Goal: Task Accomplishment & Management: Use online tool/utility

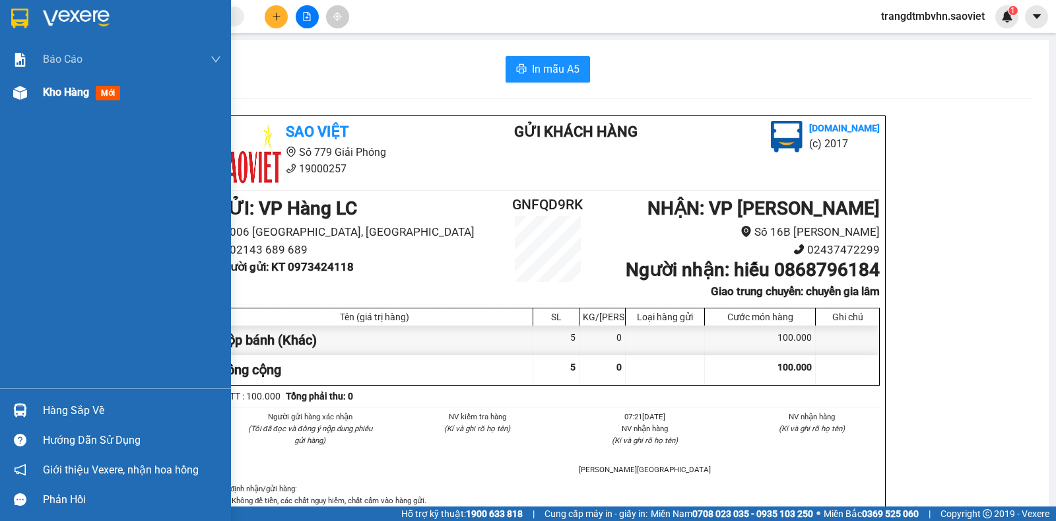
click at [61, 93] on span "Kho hàng" at bounding box center [66, 92] width 46 height 13
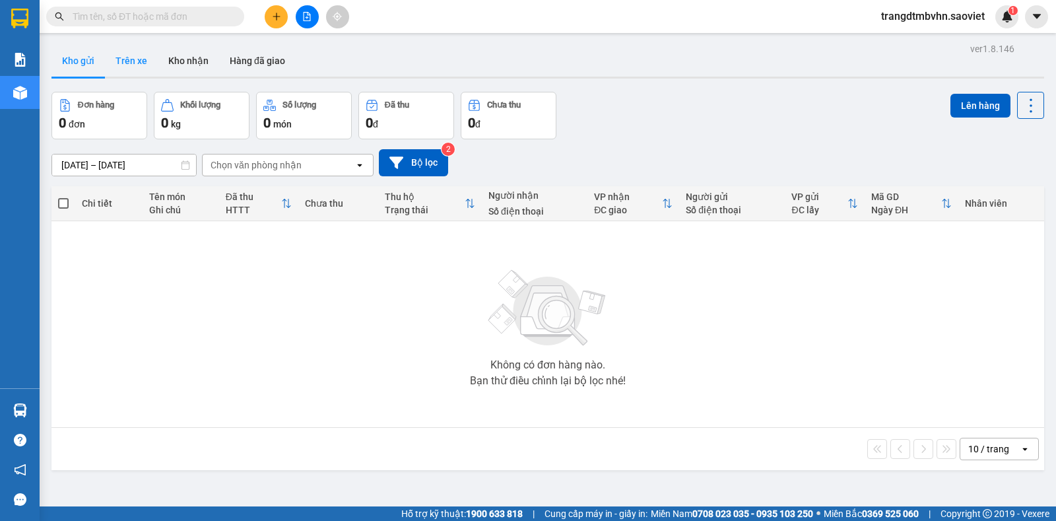
click at [135, 59] on button "Trên xe" at bounding box center [131, 61] width 53 height 32
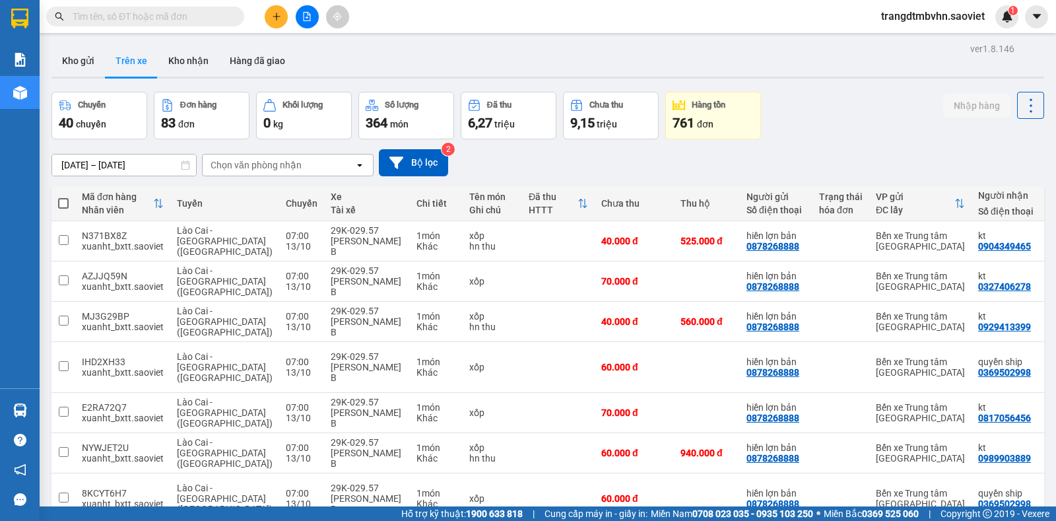
click at [255, 172] on div "Chọn văn phòng nhận" at bounding box center [279, 164] width 152 height 21
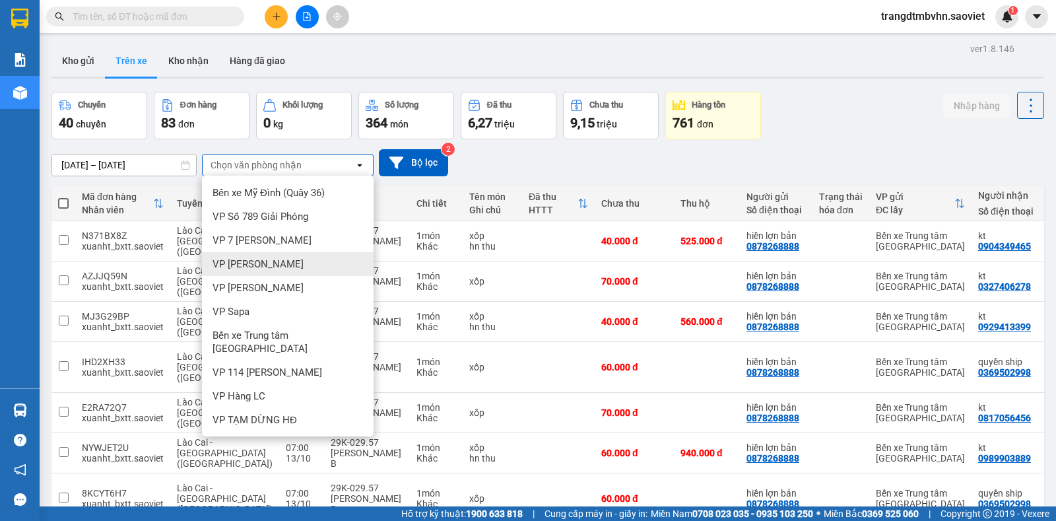
click at [267, 264] on div "VP [PERSON_NAME]" at bounding box center [288, 264] width 172 height 24
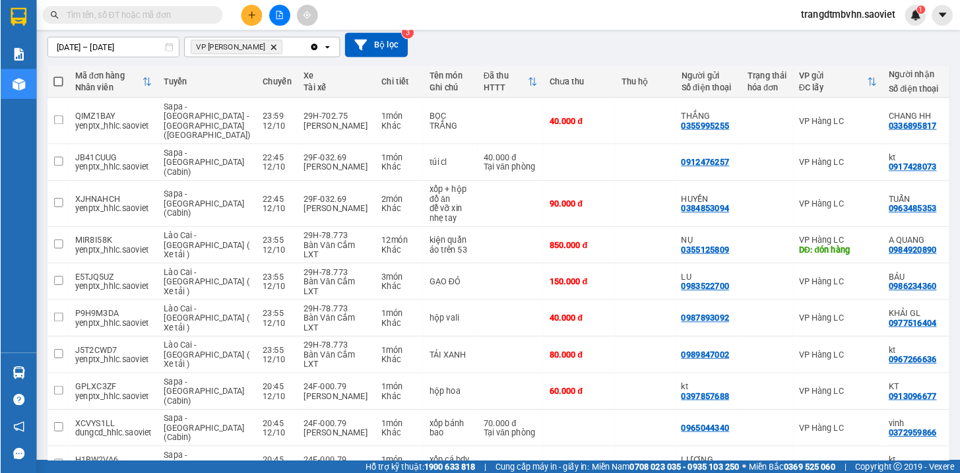
scroll to position [113, 0]
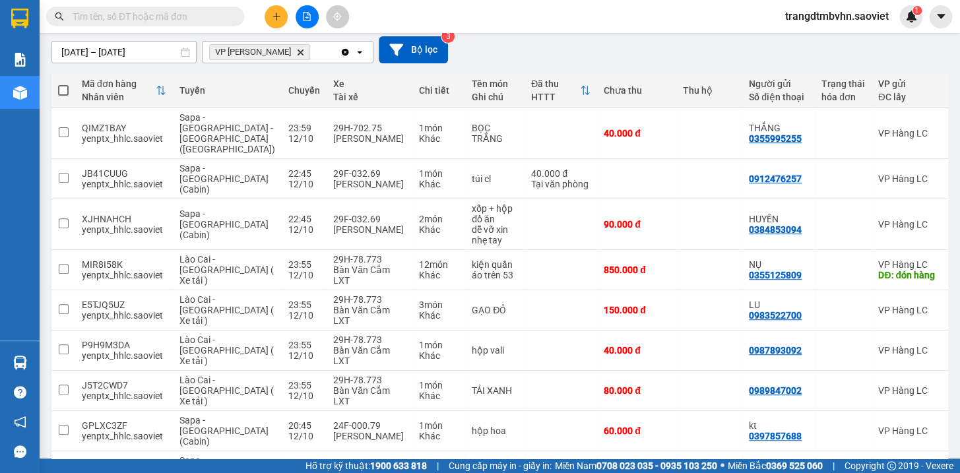
drag, startPoint x: 1026, startPoint y: 1, endPoint x: 687, endPoint y: 18, distance: 339.1
click at [687, 18] on div "Kết quả tìm kiếm ( 0 ) Bộ lọc No Data trangdtmbvhn.saoviet 1" at bounding box center [480, 16] width 960 height 33
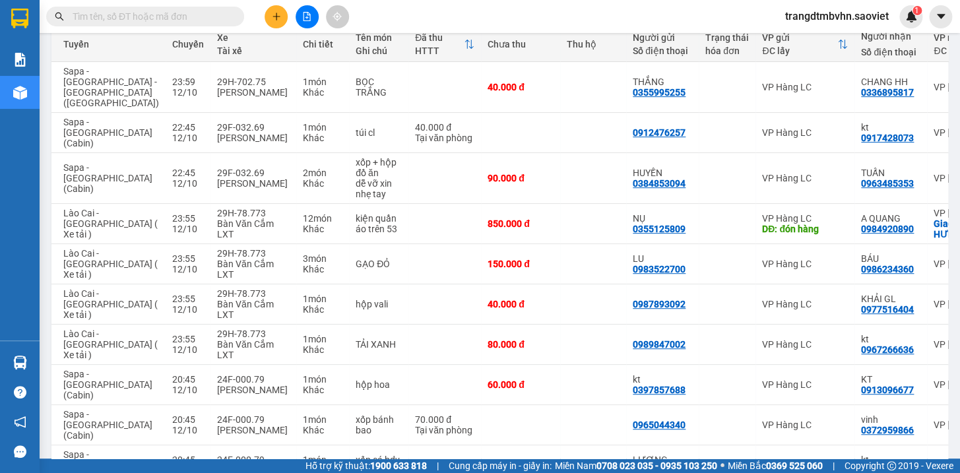
scroll to position [0, 123]
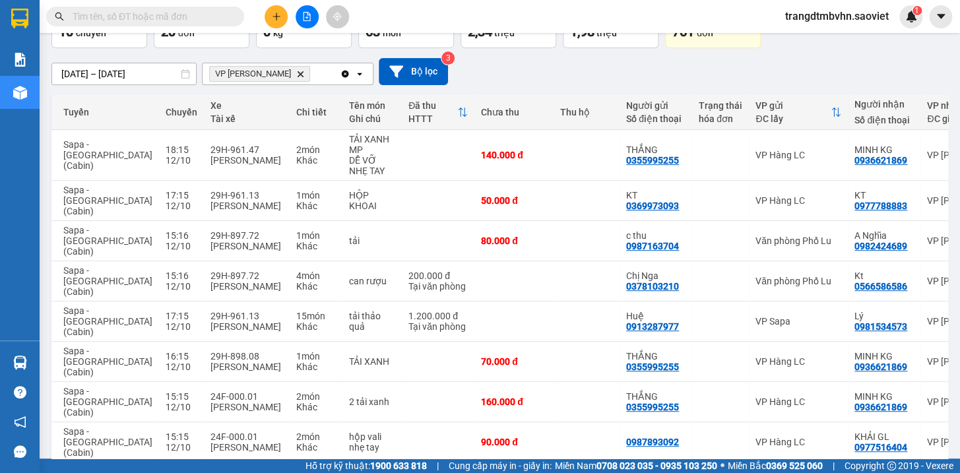
scroll to position [0, 0]
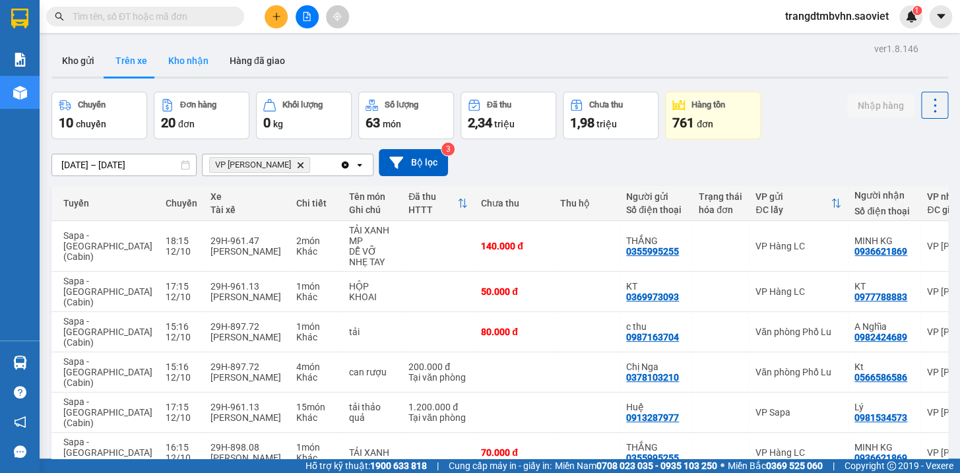
click at [182, 56] on button "Kho nhận" at bounding box center [188, 61] width 61 height 32
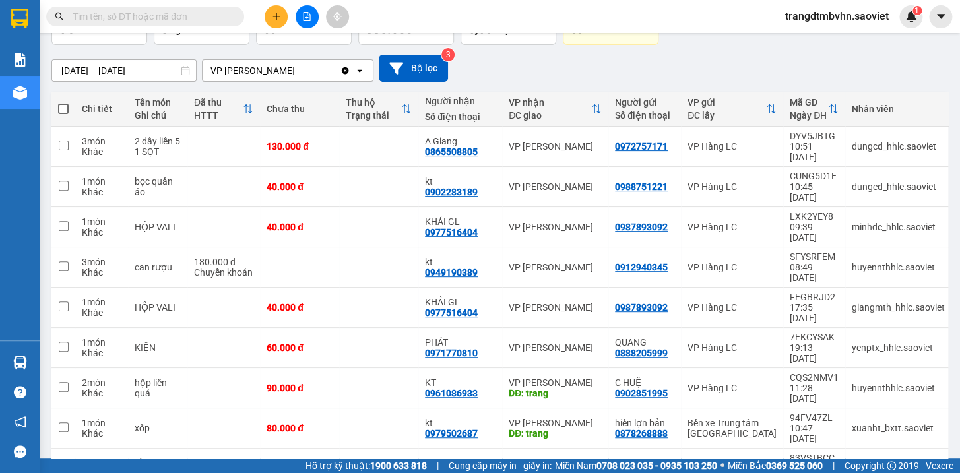
scroll to position [96, 0]
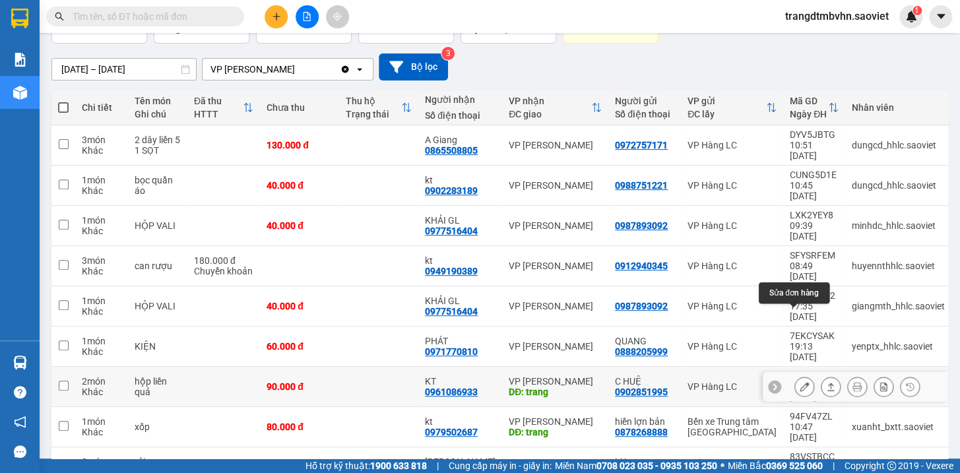
click at [800, 382] on icon at bounding box center [804, 386] width 9 height 9
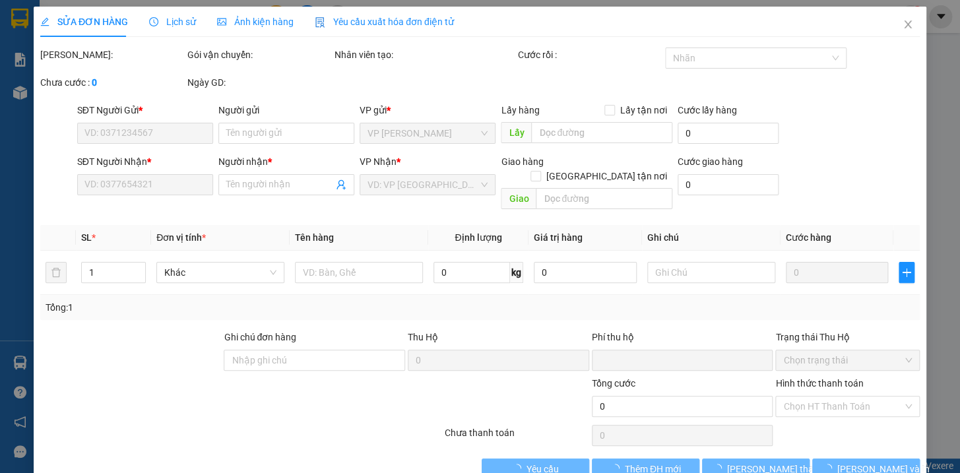
type input "0902851995"
type input "C HUỆ"
type input "0961086933"
type input "KT"
type input "trang"
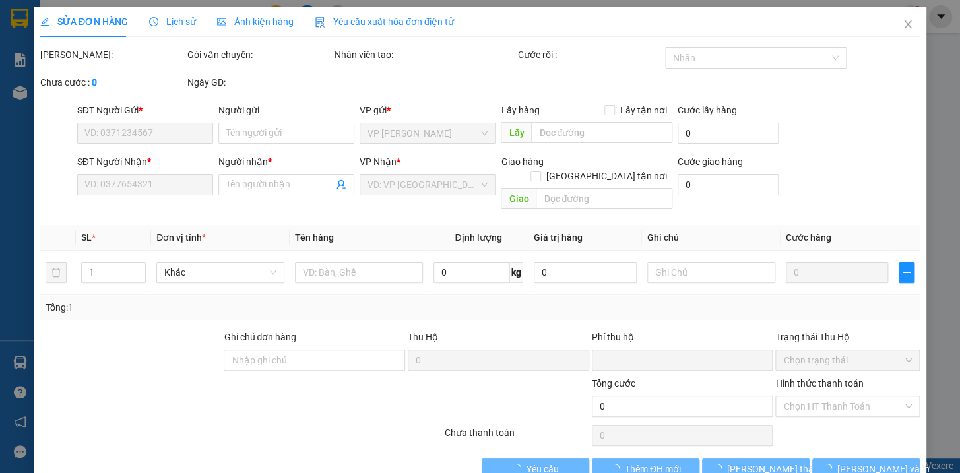
type input "0"
type input "90.000"
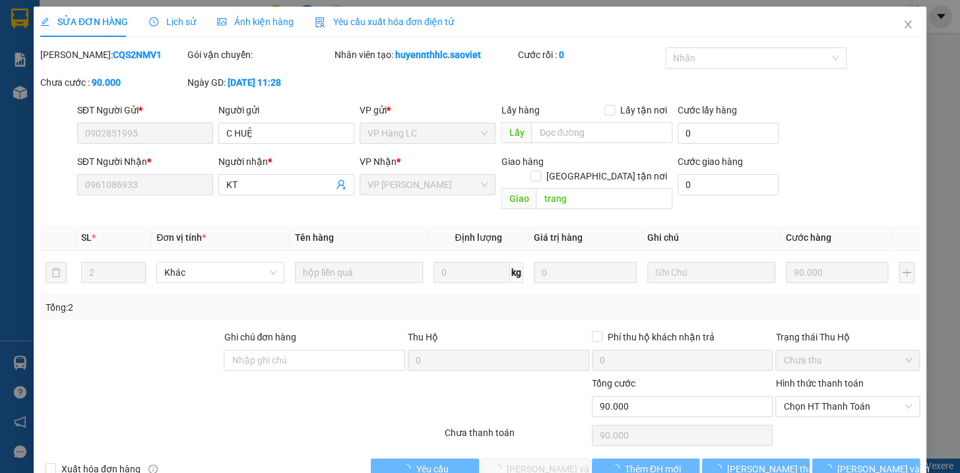
scroll to position [17, 0]
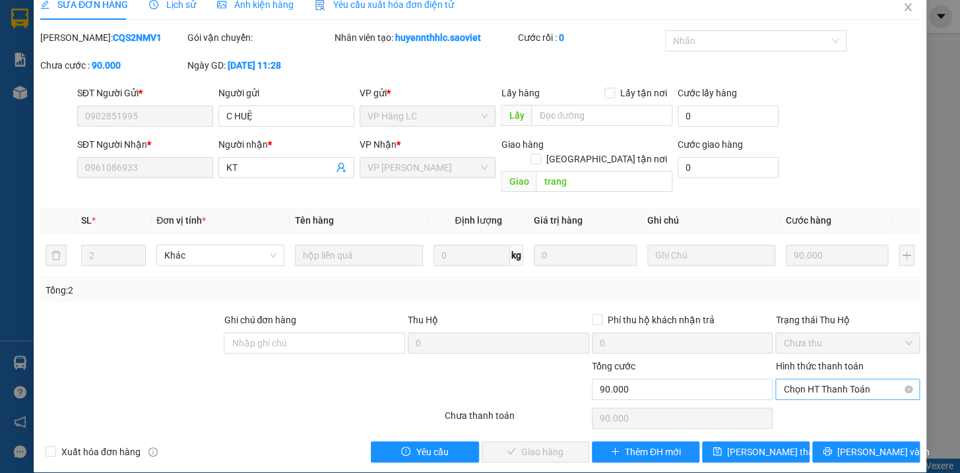
click at [830, 380] on span "Chọn HT Thanh Toán" at bounding box center [847, 390] width 129 height 20
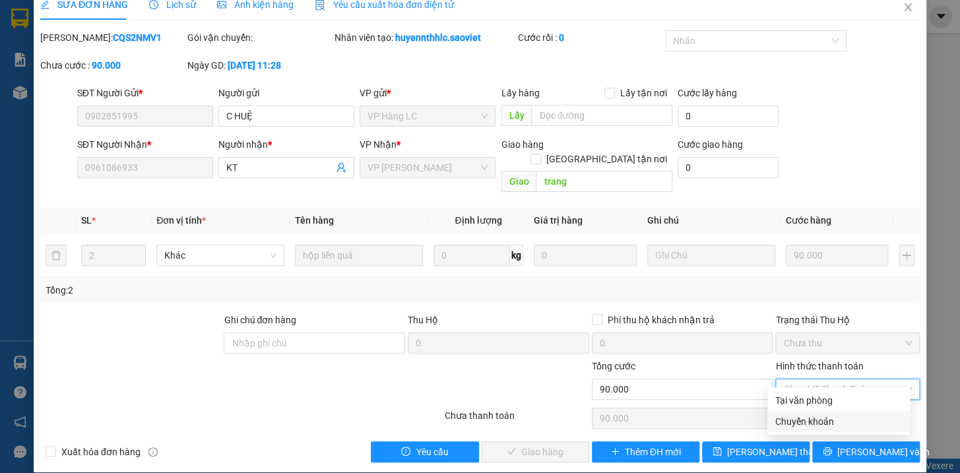
click at [811, 421] on div "Chuyển khoản" at bounding box center [839, 422] width 127 height 15
type input "0"
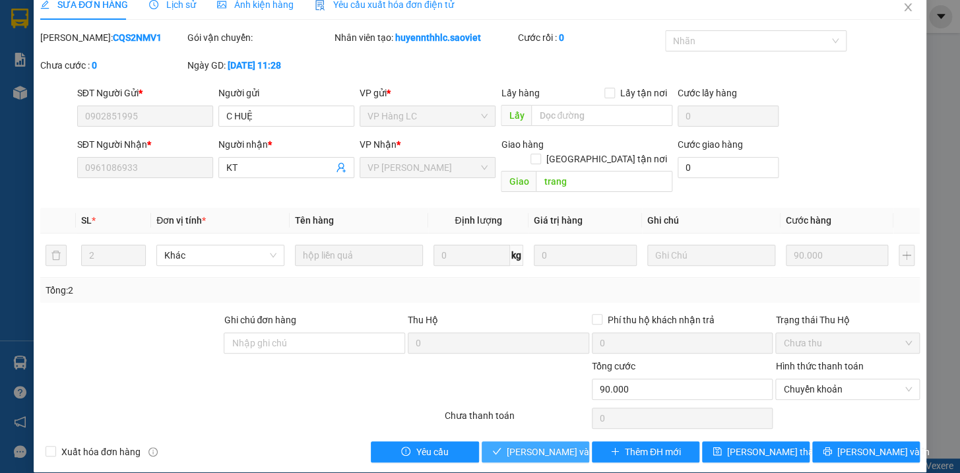
click at [556, 445] on span "Lưu và Giao hàng" at bounding box center [570, 452] width 127 height 15
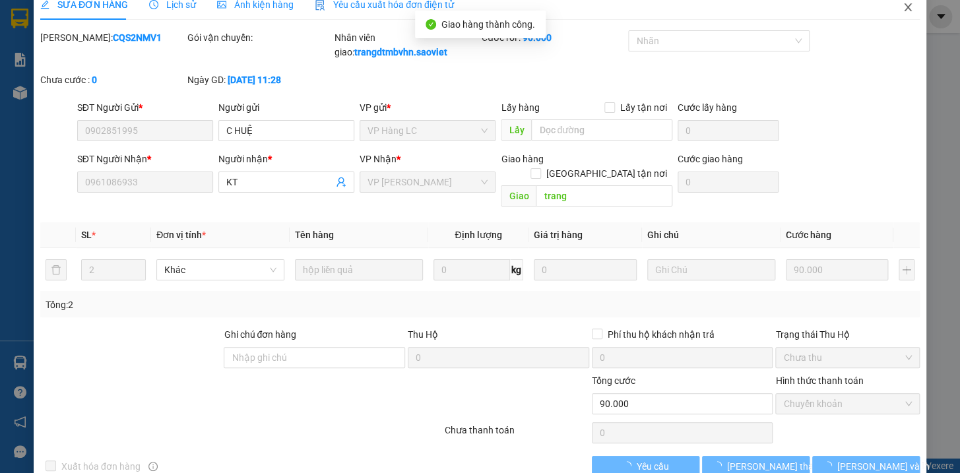
click at [903, 11] on icon "close" at bounding box center [908, 7] width 11 height 11
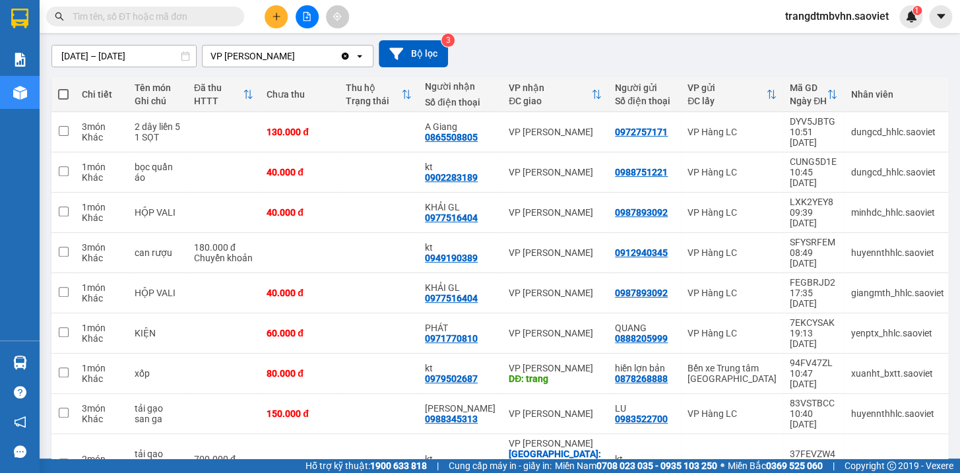
scroll to position [123, 0]
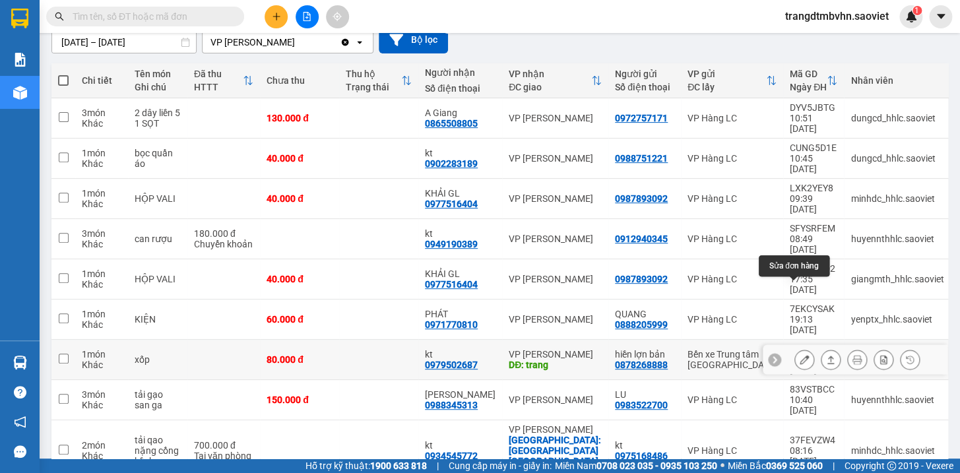
click at [800, 355] on icon at bounding box center [804, 359] width 9 height 9
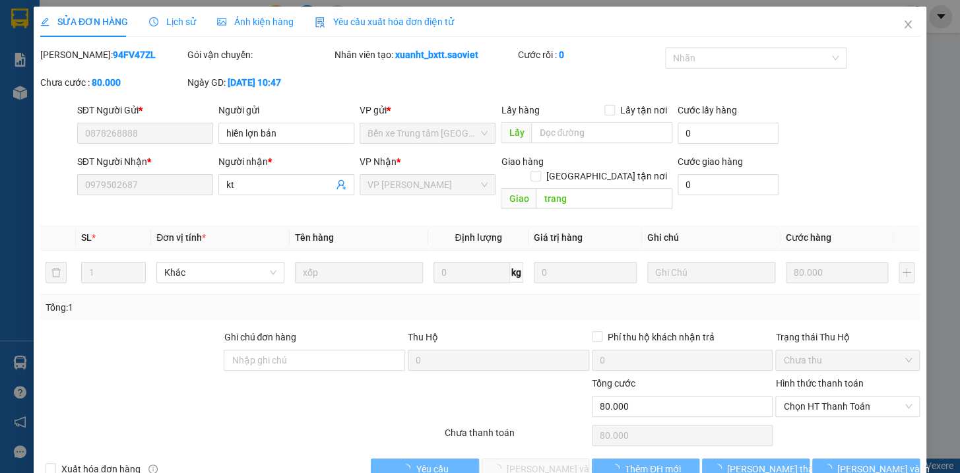
type input "0878268888"
type input "hiền lợn bản"
type input "0979502687"
type input "kt"
type input "trang"
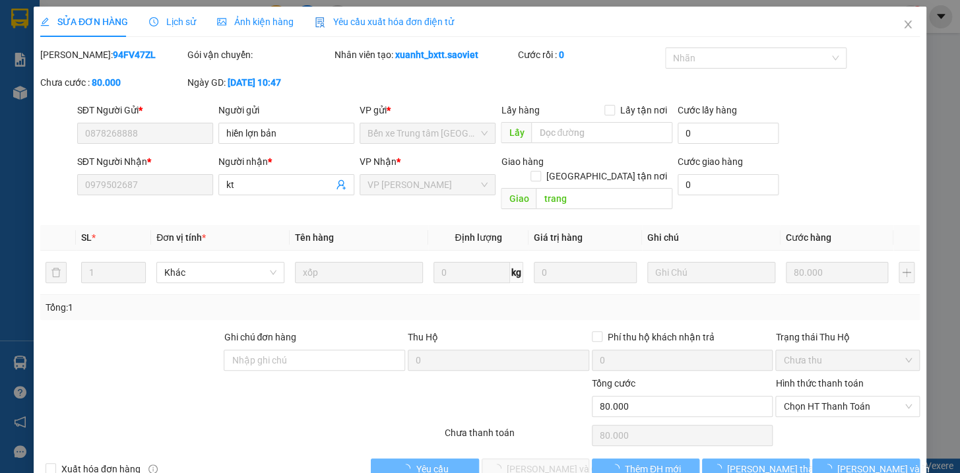
type input "0"
type input "80.000"
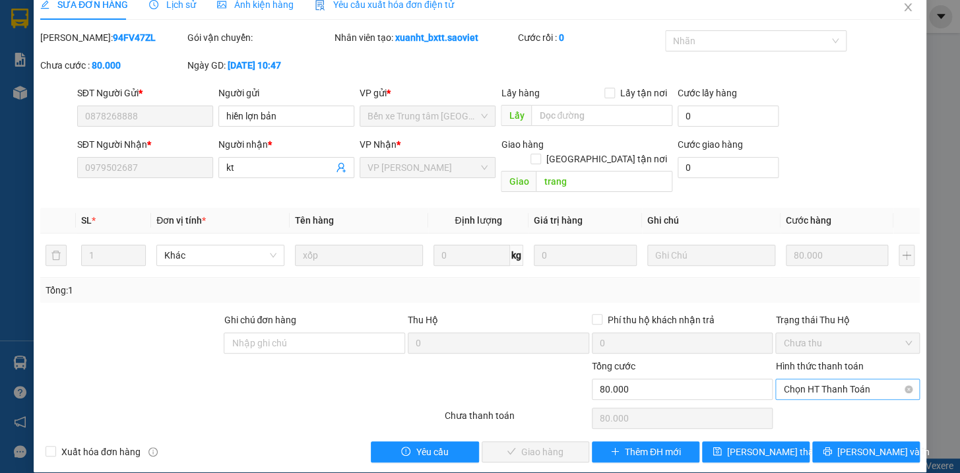
click at [785, 380] on span "Chọn HT Thanh Toán" at bounding box center [847, 390] width 129 height 20
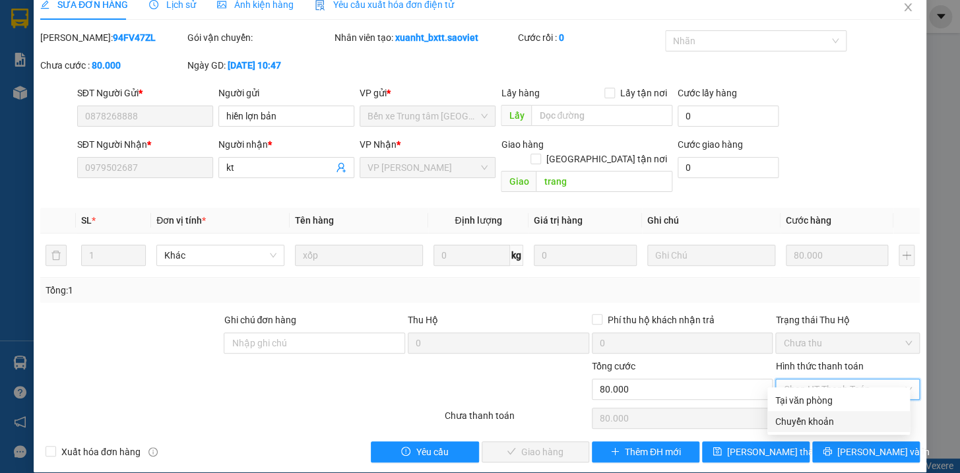
click at [788, 416] on div "Chuyển khoản" at bounding box center [839, 422] width 127 height 15
type input "0"
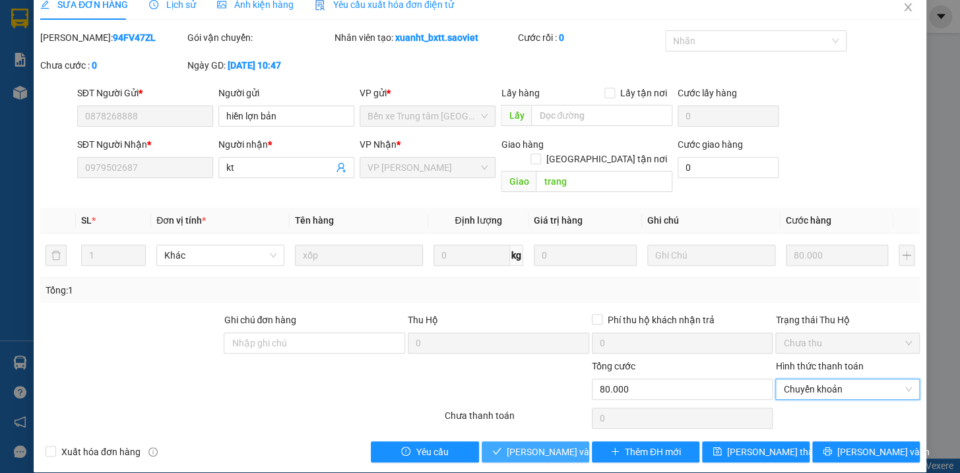
click at [550, 445] on span "Lưu và Giao hàng" at bounding box center [570, 452] width 127 height 15
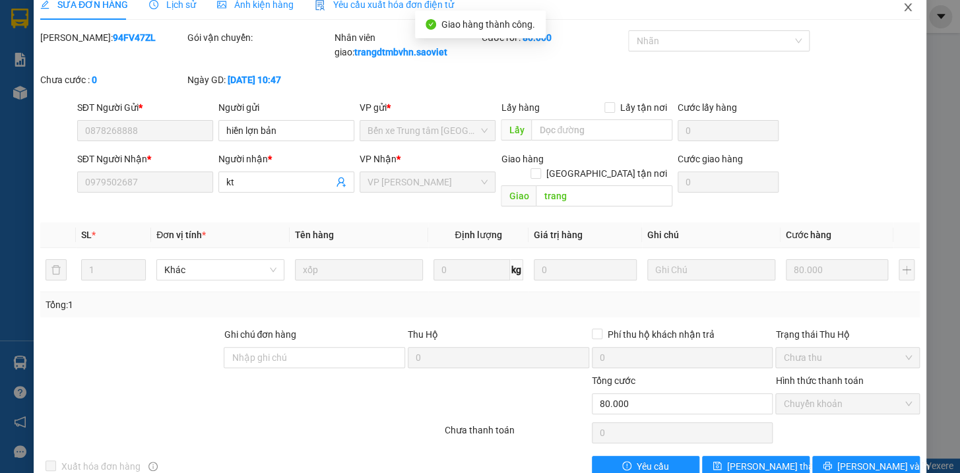
click at [903, 5] on icon "close" at bounding box center [908, 7] width 11 height 11
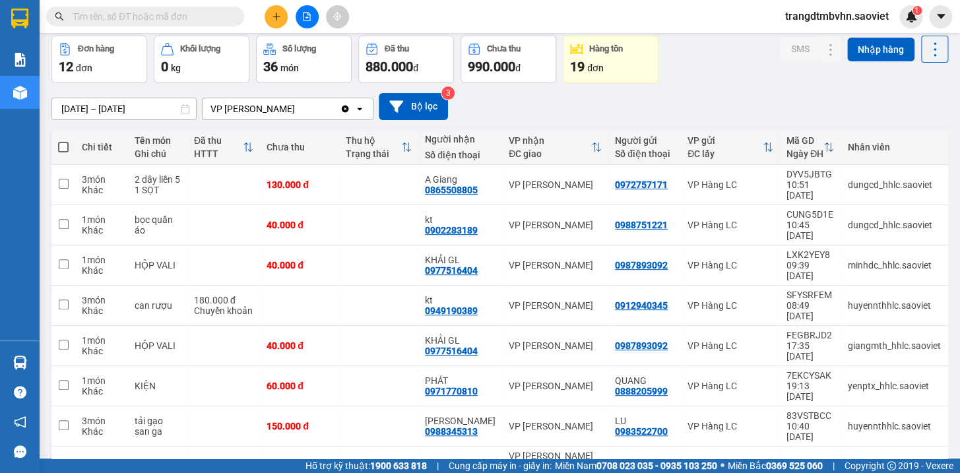
scroll to position [149, 0]
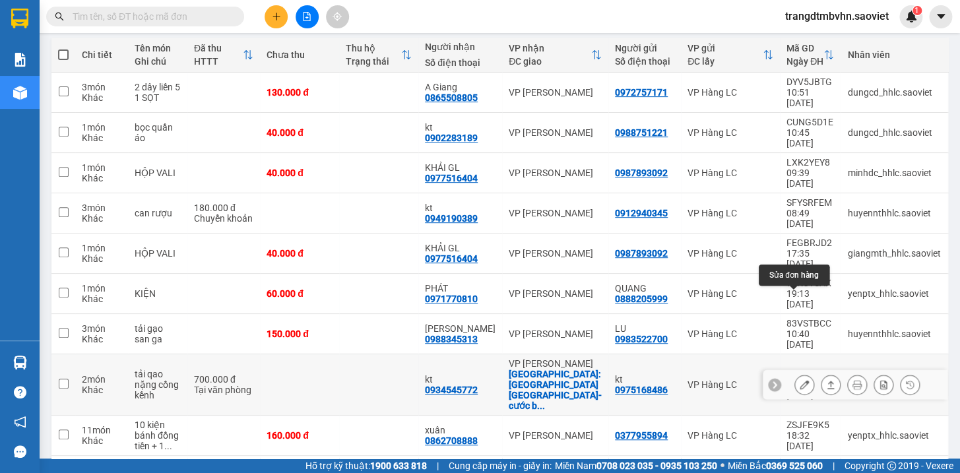
click at [800, 380] on icon at bounding box center [804, 384] width 9 height 9
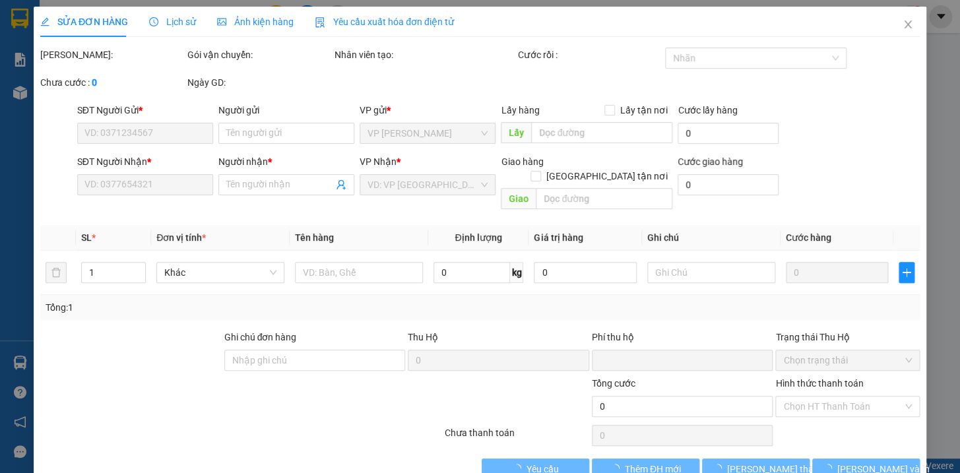
type input "0975168486"
type input "kt"
type input "0934545772"
type input "kt"
checkbox input "true"
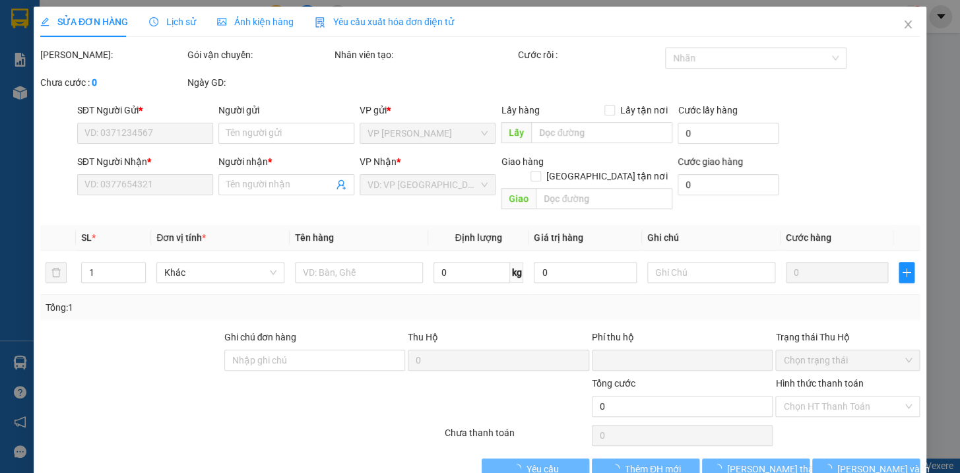
type input "chợ sơn long ninh hiệp-cước bao gồm ctn"
type input "0"
type input "700.000"
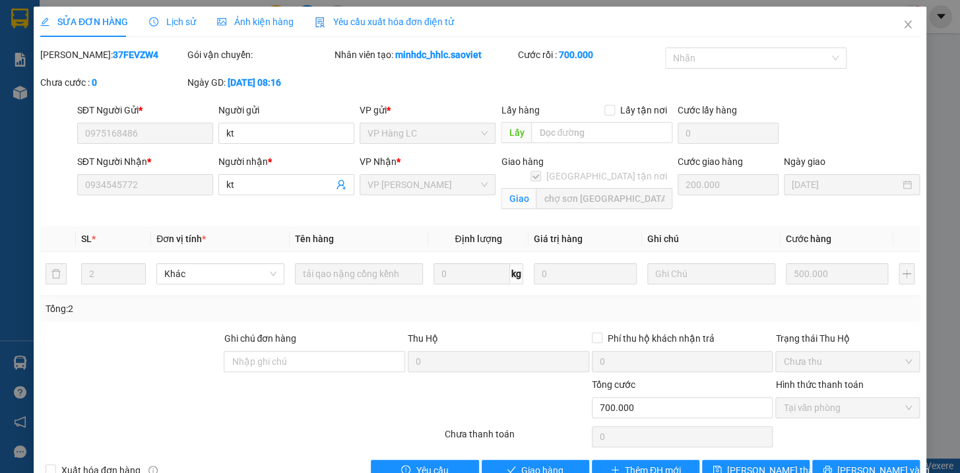
scroll to position [33, 0]
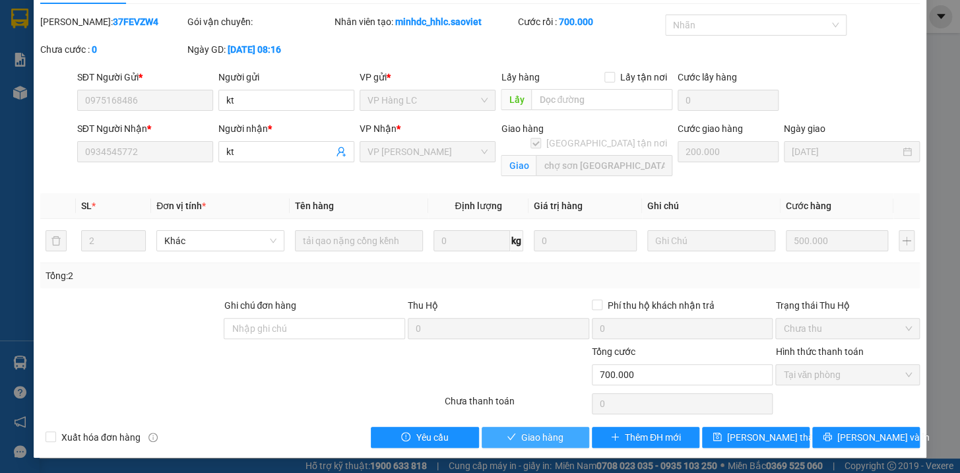
click at [566, 436] on button "Giao hàng" at bounding box center [536, 437] width 108 height 21
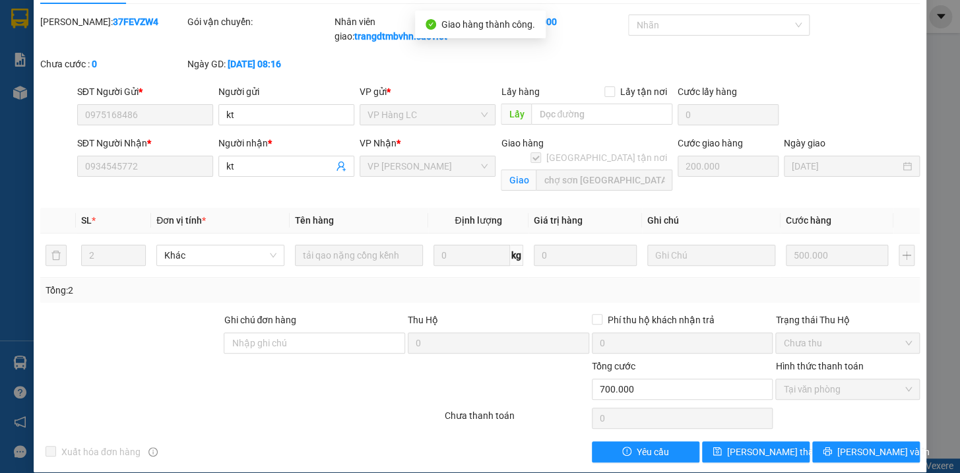
scroll to position [0, 0]
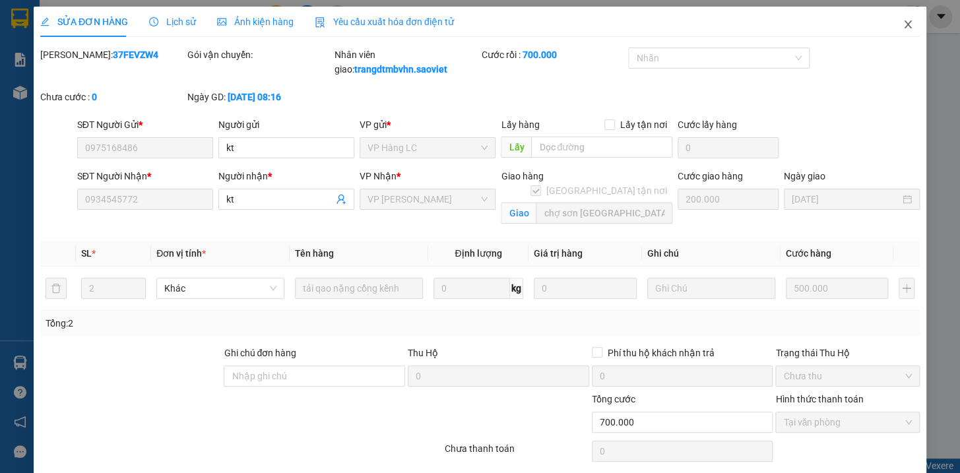
click at [903, 25] on icon "close" at bounding box center [908, 24] width 11 height 11
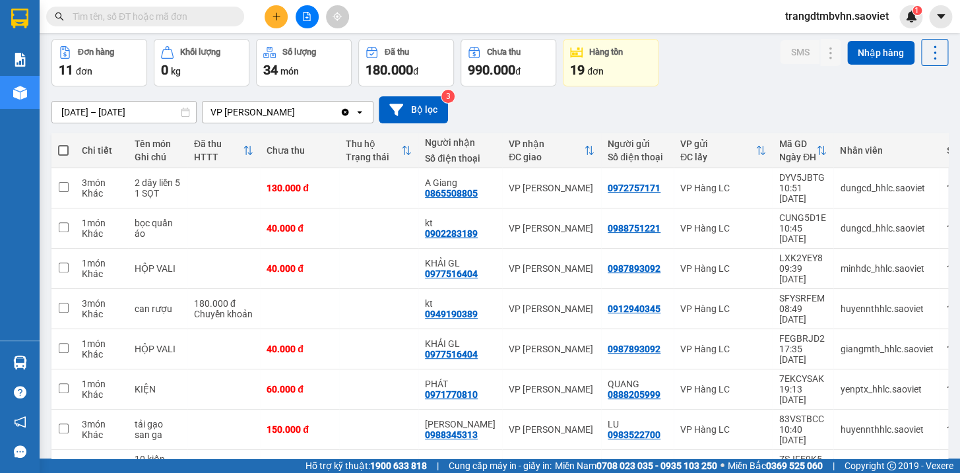
scroll to position [138, 0]
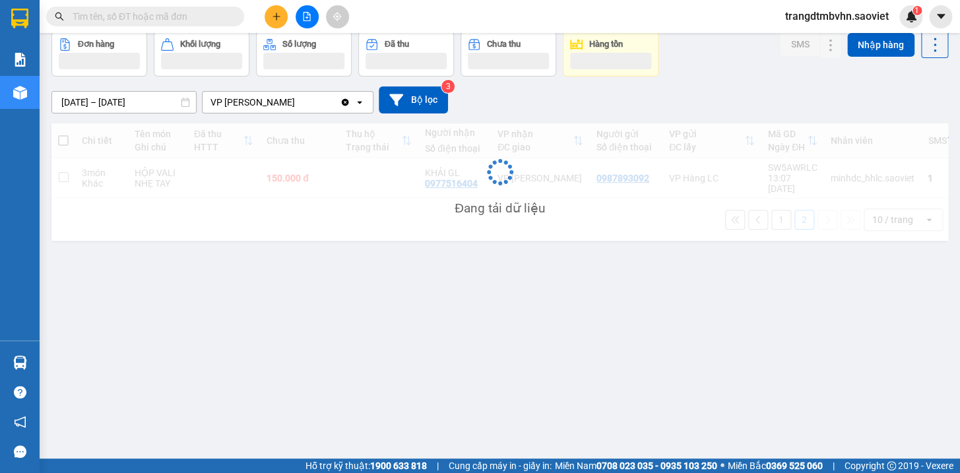
scroll to position [60, 0]
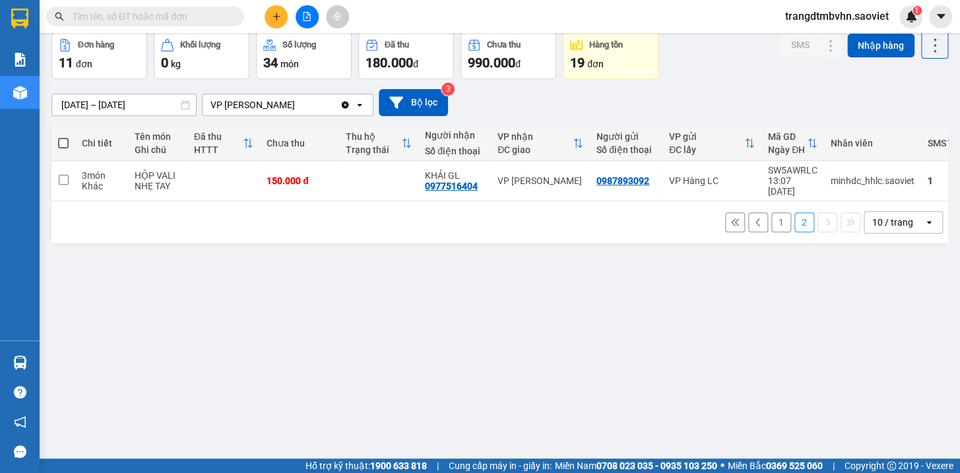
click at [772, 213] on button "1" at bounding box center [782, 223] width 20 height 20
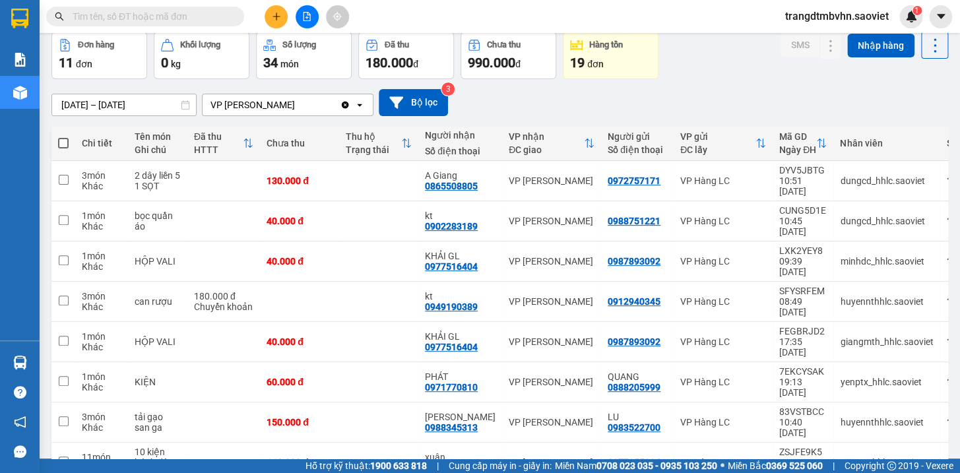
scroll to position [0, 0]
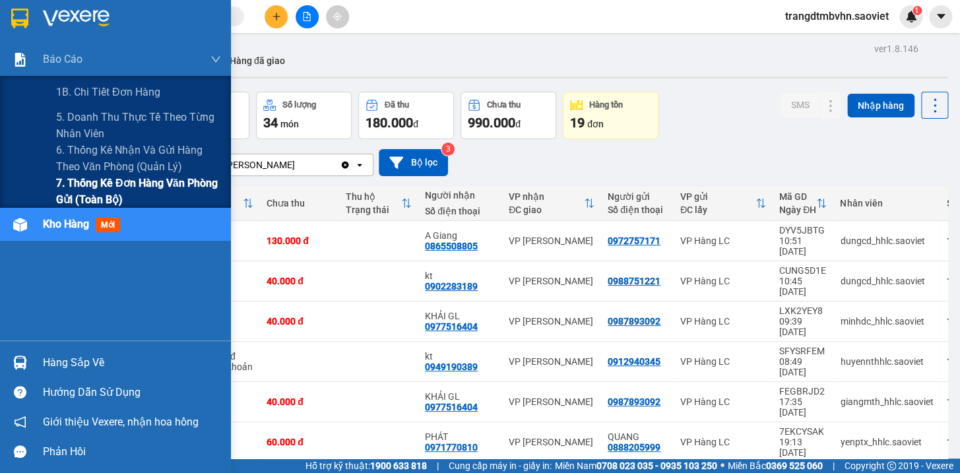
click at [145, 185] on span "7. Thống kê đơn hàng văn phòng gửi (toàn bộ)" at bounding box center [138, 191] width 165 height 33
